Goal: Find specific page/section: Find specific page/section

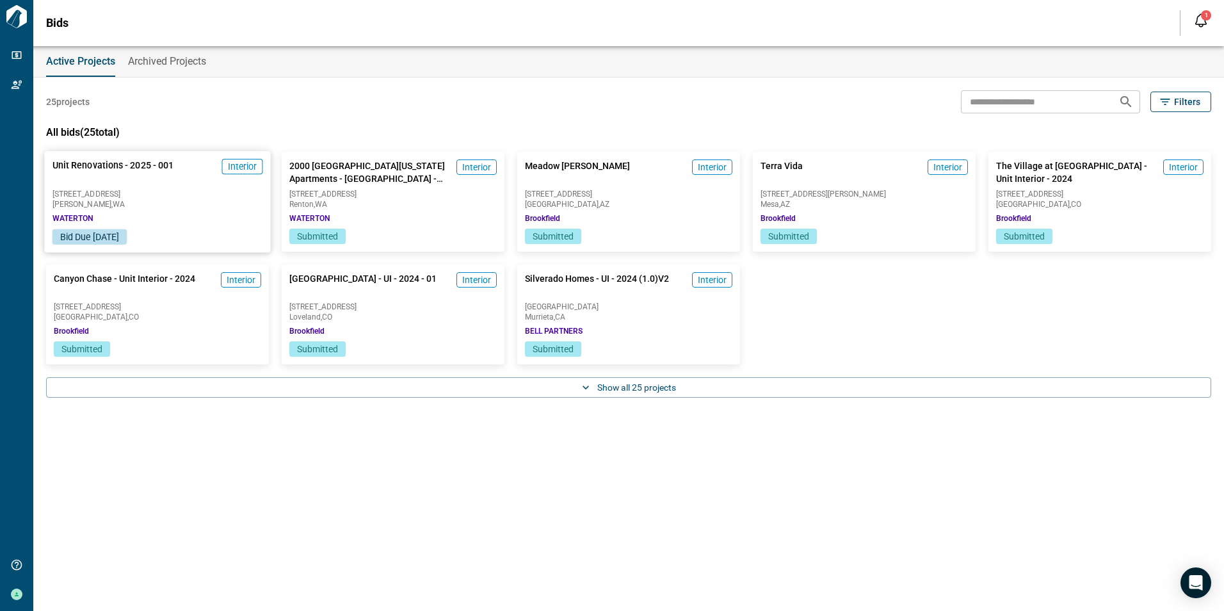
click at [198, 195] on span "[STREET_ADDRESS]" at bounding box center [157, 194] width 211 height 8
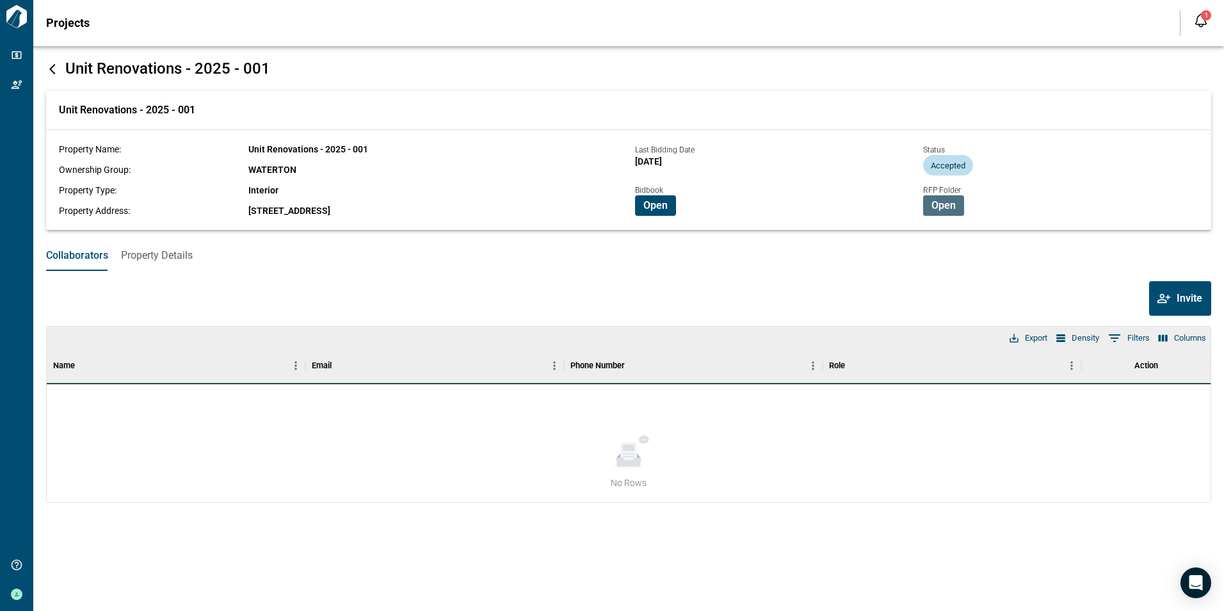
click at [941, 204] on span "Open" at bounding box center [943, 205] width 24 height 13
click at [956, 205] on button "Open" at bounding box center [943, 205] width 41 height 20
click at [655, 205] on span "Open" at bounding box center [655, 205] width 24 height 13
